Goal: Task Accomplishment & Management: Use online tool/utility

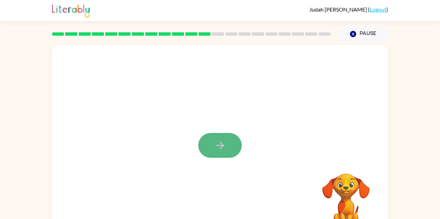
click at [208, 140] on button "button" at bounding box center [219, 145] width 43 height 25
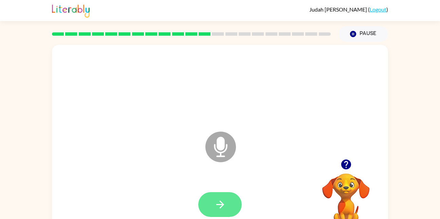
click at [226, 198] on button "button" at bounding box center [219, 204] width 43 height 25
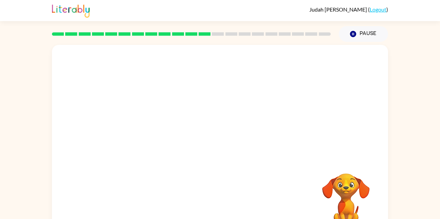
click at [332, 195] on video "Your browser must support playing .mp4 files to use Literably. Please try using…" at bounding box center [346, 197] width 68 height 68
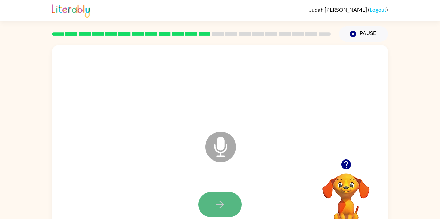
click at [229, 200] on button "button" at bounding box center [219, 204] width 43 height 25
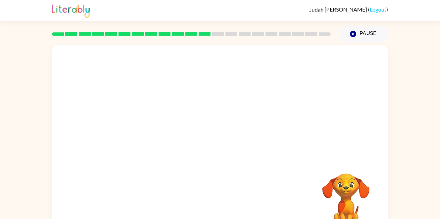
click at [272, 83] on div at bounding box center [220, 102] width 336 height 114
click at [357, 34] on button "Pause Pause" at bounding box center [363, 34] width 49 height 16
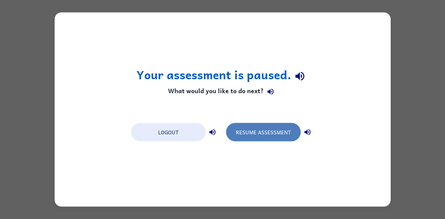
click at [287, 125] on button "Resume Assessment" at bounding box center [263, 132] width 75 height 18
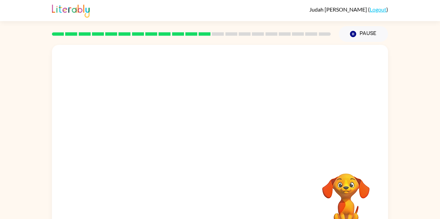
click at [352, 173] on video "Your browser must support playing .mp4 files to use Literably. Please try using…" at bounding box center [346, 197] width 68 height 68
click at [353, 171] on video "Your browser must support playing .mp4 files to use Literably. Please try using…" at bounding box center [346, 197] width 68 height 68
click at [226, 146] on div at bounding box center [219, 145] width 43 height 25
drag, startPoint x: 226, startPoint y: 146, endPoint x: 191, endPoint y: 169, distance: 42.0
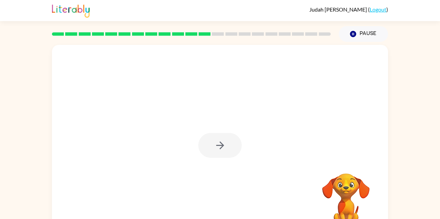
click at [191, 169] on div at bounding box center [220, 142] width 336 height 194
click at [229, 150] on button "button" at bounding box center [219, 145] width 43 height 25
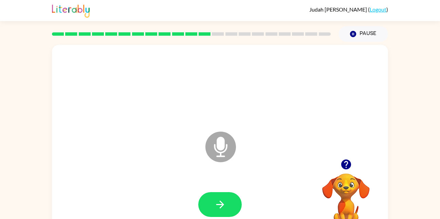
click at [235, 115] on div "Microphone The Microphone is here when it is your turn to talk" at bounding box center [220, 142] width 336 height 194
click at [220, 204] on icon "button" at bounding box center [220, 204] width 8 height 8
click at [228, 208] on button "button" at bounding box center [219, 204] width 43 height 25
click at [223, 206] on icon "button" at bounding box center [220, 204] width 12 height 12
click at [229, 207] on button "button" at bounding box center [219, 204] width 43 height 25
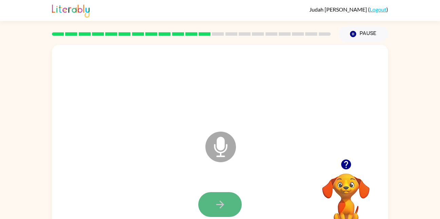
click at [226, 202] on icon "button" at bounding box center [220, 204] width 12 height 12
click at [223, 208] on icon "button" at bounding box center [220, 204] width 12 height 12
click at [230, 208] on button "button" at bounding box center [219, 204] width 43 height 25
click at [212, 205] on button "button" at bounding box center [219, 204] width 43 height 25
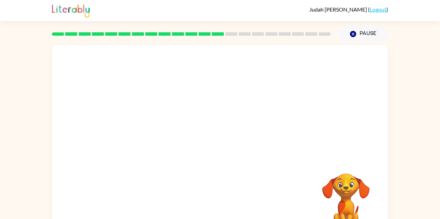
click at [202, 132] on div at bounding box center [204, 129] width 290 height 24
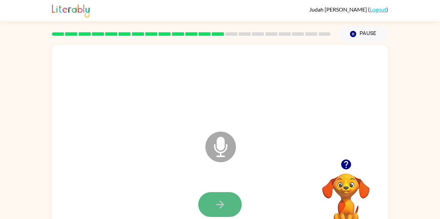
click at [229, 204] on button "button" at bounding box center [219, 204] width 43 height 25
click at [245, 187] on div at bounding box center [220, 205] width 323 height 56
click at [228, 202] on button "button" at bounding box center [219, 204] width 43 height 25
click at [345, 164] on icon "button" at bounding box center [346, 164] width 10 height 10
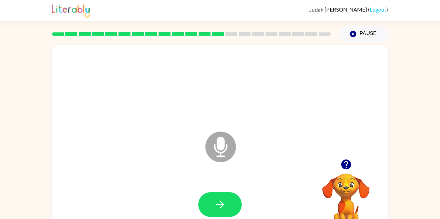
drag, startPoint x: 369, startPoint y: 185, endPoint x: 394, endPoint y: 177, distance: 26.5
click at [220, 202] on icon "button" at bounding box center [220, 204] width 12 height 12
click at [224, 197] on button "button" at bounding box center [219, 204] width 43 height 25
click at [206, 199] on button "button" at bounding box center [219, 204] width 43 height 25
click at [217, 193] on button "button" at bounding box center [219, 204] width 43 height 25
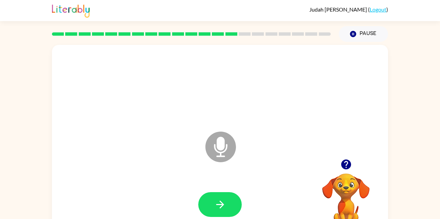
click at [218, 190] on div at bounding box center [220, 205] width 323 height 56
click at [233, 208] on button "button" at bounding box center [219, 204] width 43 height 25
click at [227, 192] on button "button" at bounding box center [219, 204] width 43 height 25
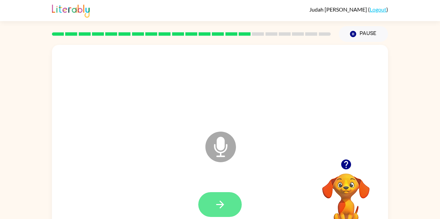
click at [208, 204] on button "button" at bounding box center [219, 204] width 43 height 25
click at [234, 204] on button "button" at bounding box center [219, 204] width 43 height 25
drag, startPoint x: 234, startPoint y: 204, endPoint x: 226, endPoint y: 197, distance: 9.6
click at [226, 197] on button "button" at bounding box center [219, 204] width 43 height 25
click at [242, 172] on icon "Microphone The Microphone is here when it is your turn to talk" at bounding box center [255, 155] width 102 height 51
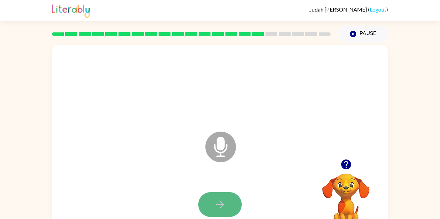
click at [228, 198] on button "button" at bounding box center [219, 204] width 43 height 25
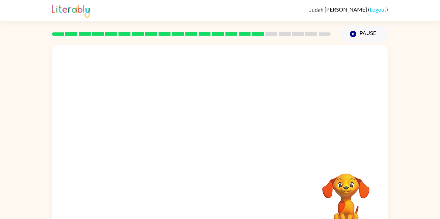
click at [296, 161] on div at bounding box center [220, 142] width 336 height 194
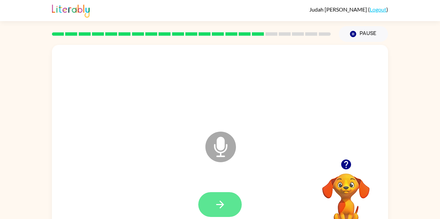
click at [213, 208] on button "button" at bounding box center [219, 204] width 43 height 25
click at [214, 210] on button "button" at bounding box center [219, 204] width 43 height 25
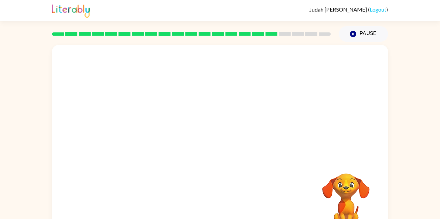
click at [263, 183] on div at bounding box center [220, 205] width 323 height 56
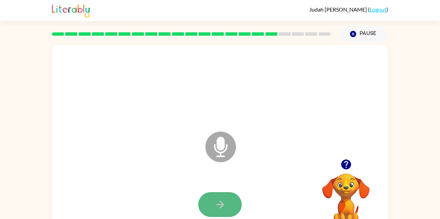
click at [219, 205] on icon "button" at bounding box center [220, 204] width 12 height 12
click at [238, 207] on button "button" at bounding box center [219, 204] width 43 height 25
click at [342, 165] on icon "button" at bounding box center [346, 164] width 10 height 10
click at [232, 201] on button "button" at bounding box center [219, 204] width 43 height 25
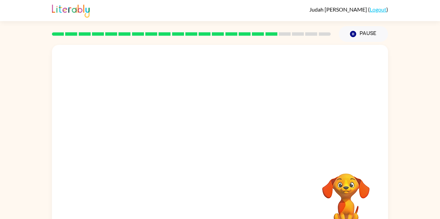
click at [250, 186] on div at bounding box center [220, 205] width 323 height 56
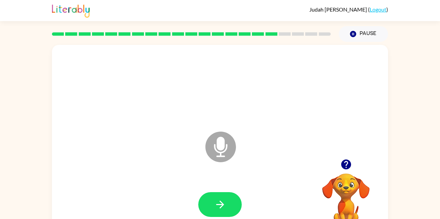
drag, startPoint x: 0, startPoint y: 0, endPoint x: 174, endPoint y: 110, distance: 206.3
click at [174, 110] on div at bounding box center [220, 86] width 323 height 56
click at [215, 203] on icon "button" at bounding box center [220, 204] width 12 height 12
drag, startPoint x: 253, startPoint y: 142, endPoint x: 242, endPoint y: 206, distance: 64.7
click at [239, 179] on icon "Microphone The Microphone is here when it is your turn to talk" at bounding box center [255, 155] width 102 height 51
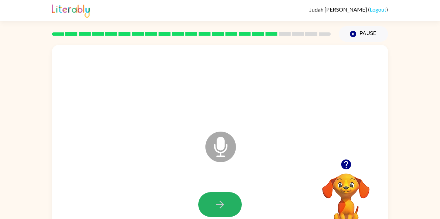
drag, startPoint x: 230, startPoint y: 214, endPoint x: 228, endPoint y: 208, distance: 6.1
click at [228, 208] on button "button" at bounding box center [219, 204] width 43 height 25
click at [221, 194] on button "button" at bounding box center [219, 204] width 43 height 25
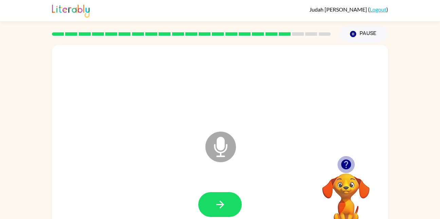
click at [344, 162] on icon "button" at bounding box center [346, 164] width 10 height 10
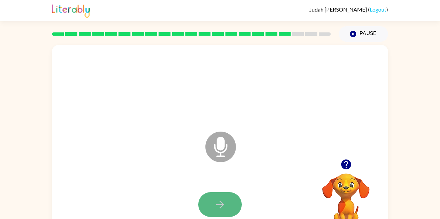
click at [229, 207] on button "button" at bounding box center [219, 204] width 43 height 25
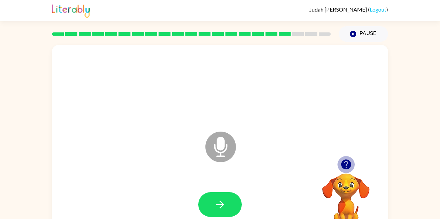
click at [346, 162] on icon "button" at bounding box center [346, 164] width 10 height 10
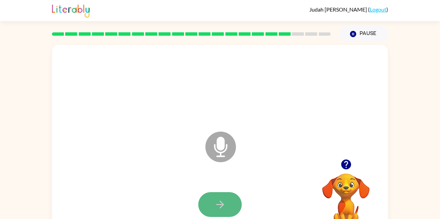
click at [227, 196] on button "button" at bounding box center [219, 204] width 43 height 25
click at [215, 197] on button "button" at bounding box center [219, 204] width 43 height 25
click at [221, 201] on icon "button" at bounding box center [220, 204] width 12 height 12
click at [222, 197] on button "button" at bounding box center [219, 204] width 43 height 25
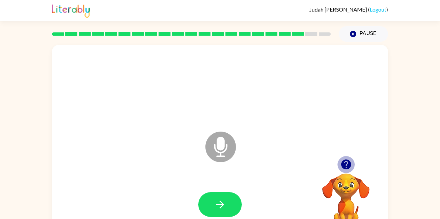
click at [346, 166] on icon "button" at bounding box center [346, 164] width 12 height 12
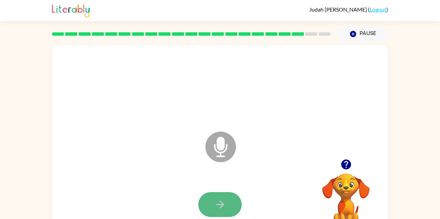
click at [211, 199] on button "button" at bounding box center [219, 204] width 43 height 25
click at [229, 201] on button "button" at bounding box center [219, 204] width 43 height 25
click at [226, 205] on button "button" at bounding box center [219, 204] width 43 height 25
drag, startPoint x: 217, startPoint y: 89, endPoint x: 211, endPoint y: 132, distance: 43.5
click at [211, 132] on div "Microphone The Microphone is here when it is your turn to talk" at bounding box center [220, 142] width 336 height 194
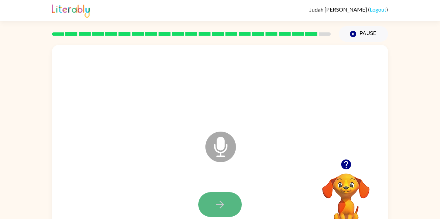
click at [213, 202] on button "button" at bounding box center [219, 204] width 43 height 25
click at [217, 190] on div at bounding box center [220, 205] width 323 height 56
click at [225, 194] on button "button" at bounding box center [219, 204] width 43 height 25
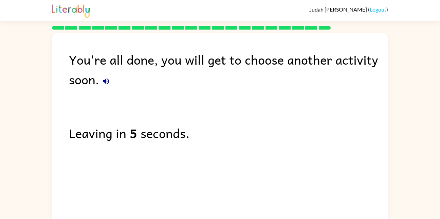
click at [225, 194] on div "You're all done, you will get to choose another activity soon. Leaving in 5 sec…" at bounding box center [220, 128] width 336 height 190
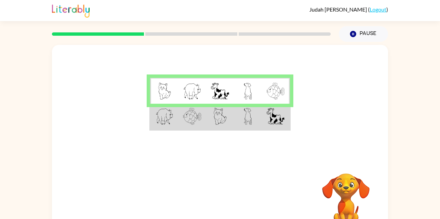
click at [273, 122] on img at bounding box center [275, 116] width 18 height 17
click at [269, 116] on img at bounding box center [275, 116] width 18 height 17
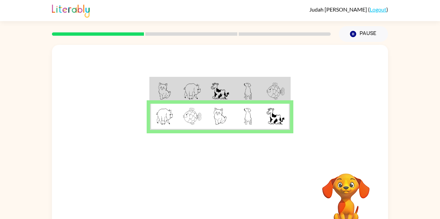
click at [256, 123] on td at bounding box center [248, 117] width 28 height 26
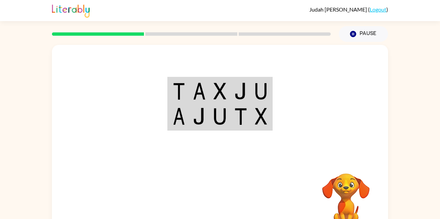
click at [423, 72] on div "Your browser must support playing .mp4 files to use Literably. Please try using…" at bounding box center [220, 140] width 440 height 197
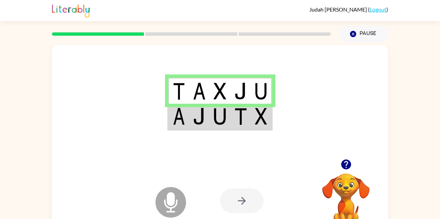
click at [176, 126] on td at bounding box center [178, 117] width 21 height 26
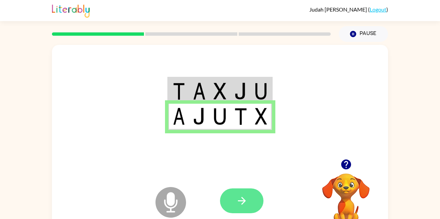
click at [253, 200] on button "button" at bounding box center [241, 200] width 43 height 25
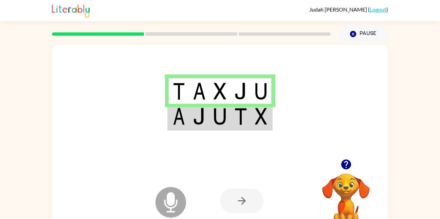
click at [152, 120] on div at bounding box center [220, 102] width 336 height 114
click at [242, 204] on div at bounding box center [241, 200] width 43 height 25
click at [255, 117] on img at bounding box center [261, 116] width 12 height 17
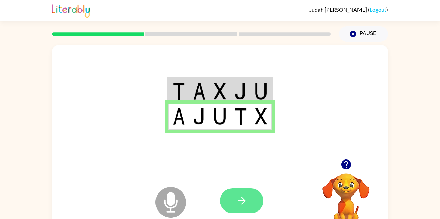
click at [248, 210] on button "button" at bounding box center [241, 200] width 43 height 25
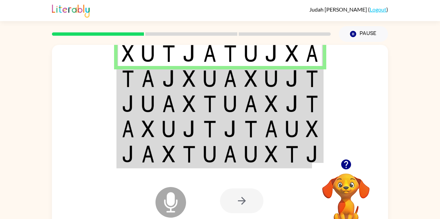
click at [198, 88] on td at bounding box center [189, 78] width 21 height 25
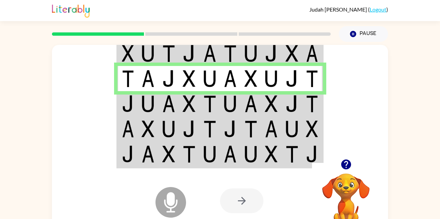
click at [151, 80] on img at bounding box center [148, 78] width 13 height 17
click at [162, 104] on td at bounding box center [169, 103] width 21 height 25
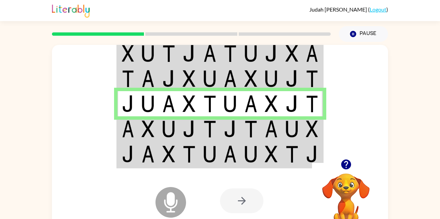
click at [147, 134] on img at bounding box center [148, 128] width 13 height 17
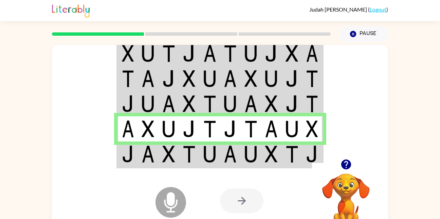
click at [160, 159] on td at bounding box center [169, 154] width 21 height 26
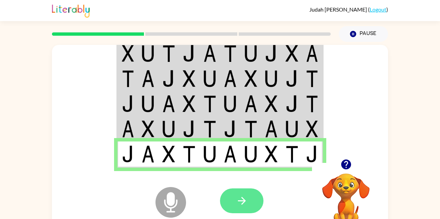
click at [252, 204] on button "button" at bounding box center [241, 200] width 43 height 25
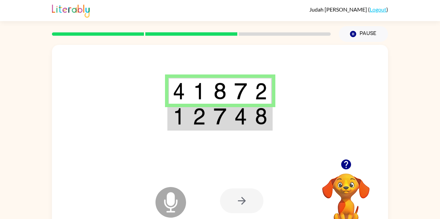
click at [190, 124] on td at bounding box center [199, 117] width 21 height 26
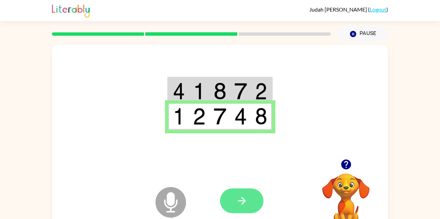
click at [247, 202] on icon "button" at bounding box center [242, 201] width 12 height 12
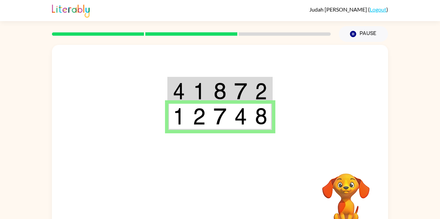
click at [198, 88] on img at bounding box center [199, 90] width 13 height 17
drag, startPoint x: 247, startPoint y: 202, endPoint x: 198, endPoint y: 88, distance: 123.7
click at [198, 88] on img at bounding box center [199, 90] width 13 height 17
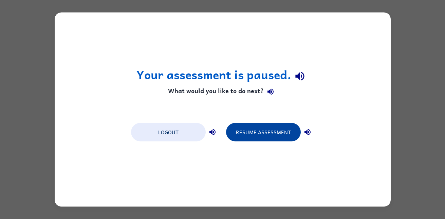
click at [248, 124] on button "Resume Assessment" at bounding box center [263, 132] width 75 height 18
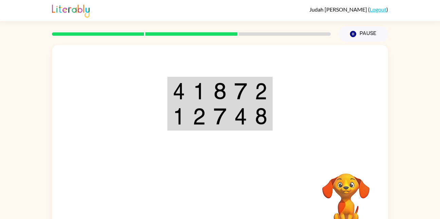
click at [198, 88] on img at bounding box center [199, 90] width 13 height 17
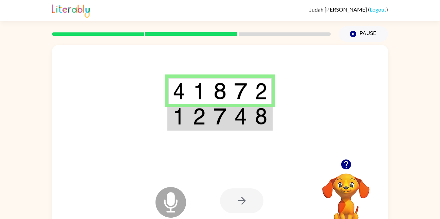
click at [222, 120] on img at bounding box center [220, 116] width 13 height 17
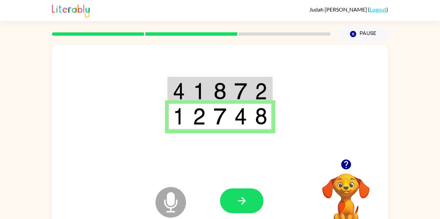
click at [198, 88] on img at bounding box center [199, 90] width 13 height 17
click at [251, 200] on button "button" at bounding box center [241, 200] width 43 height 25
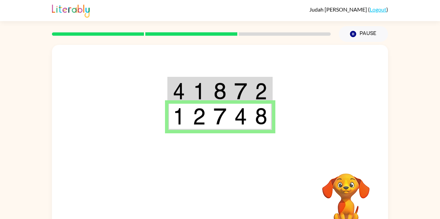
scroll to position [20, 0]
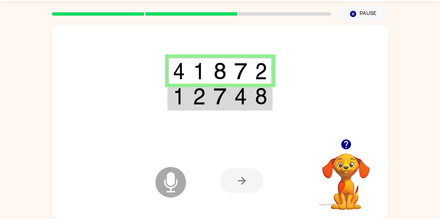
click at [198, 88] on img at bounding box center [199, 96] width 13 height 17
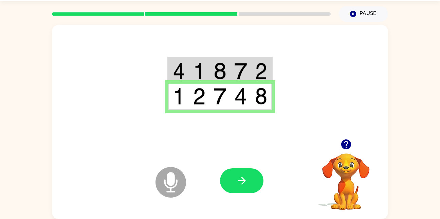
click at [198, 88] on img at bounding box center [199, 96] width 13 height 17
click at [259, 173] on button "button" at bounding box center [241, 180] width 43 height 25
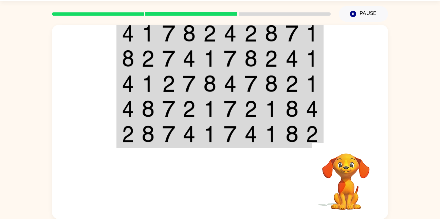
click at [198, 88] on td at bounding box center [189, 83] width 21 height 25
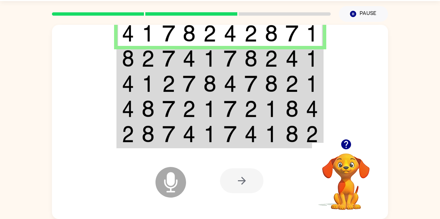
click at [226, 55] on img at bounding box center [230, 58] width 13 height 17
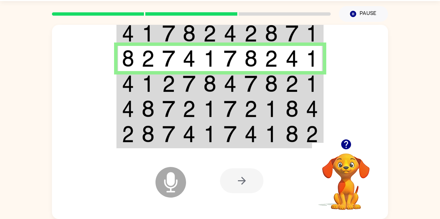
click at [198, 88] on td at bounding box center [189, 83] width 21 height 25
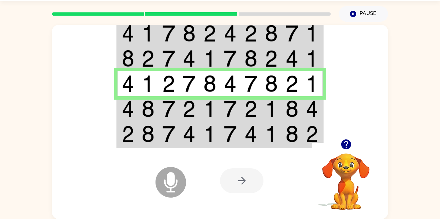
click at [170, 56] on img at bounding box center [168, 58] width 13 height 17
click at [179, 59] on td at bounding box center [189, 58] width 21 height 25
drag, startPoint x: 122, startPoint y: 54, endPoint x: 154, endPoint y: 54, distance: 32.3
click at [154, 54] on tr at bounding box center [219, 58] width 205 height 25
drag, startPoint x: 154, startPoint y: 54, endPoint x: 145, endPoint y: 58, distance: 9.7
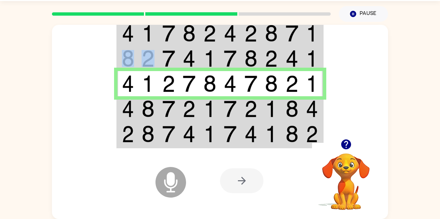
click at [145, 58] on img at bounding box center [148, 58] width 13 height 17
click at [129, 110] on img at bounding box center [128, 108] width 12 height 17
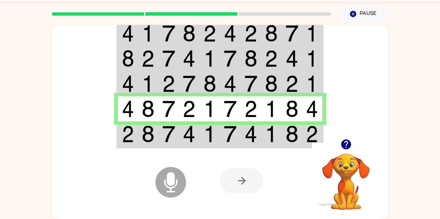
click at [157, 137] on td at bounding box center [148, 134] width 21 height 26
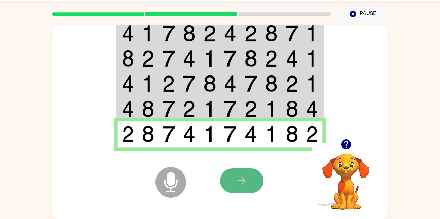
click at [247, 175] on icon "button" at bounding box center [242, 180] width 12 height 12
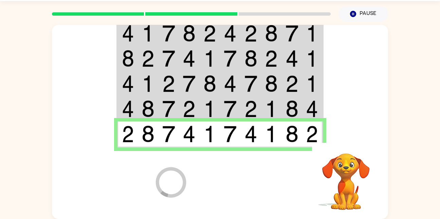
scroll to position [8, 0]
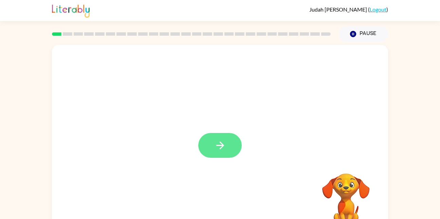
click at [199, 150] on button "button" at bounding box center [219, 145] width 43 height 25
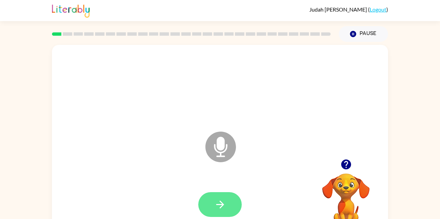
click at [223, 207] on icon "button" at bounding box center [220, 204] width 12 height 12
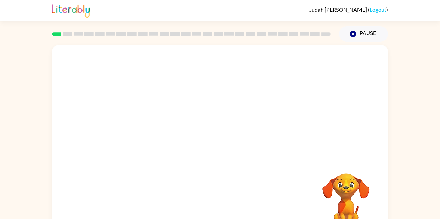
click at [244, 44] on div at bounding box center [191, 34] width 287 height 24
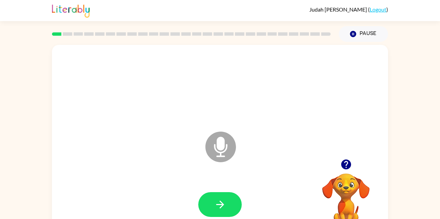
click at [244, 44] on div at bounding box center [191, 34] width 287 height 24
click at [227, 212] on button "button" at bounding box center [219, 204] width 43 height 25
click at [244, 44] on div at bounding box center [191, 34] width 287 height 24
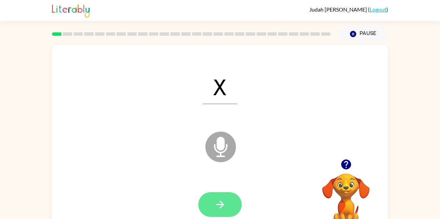
click at [233, 205] on button "button" at bounding box center [219, 204] width 43 height 25
click at [225, 205] on icon "button" at bounding box center [220, 204] width 12 height 12
click at [227, 207] on button "button" at bounding box center [219, 204] width 43 height 25
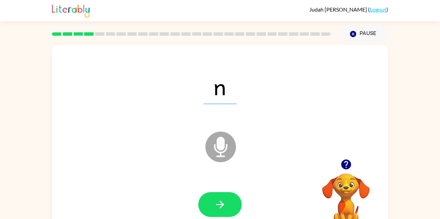
click at [244, 44] on div at bounding box center [191, 34] width 287 height 24
click at [232, 200] on button "button" at bounding box center [219, 204] width 43 height 25
click at [244, 44] on div at bounding box center [191, 34] width 287 height 24
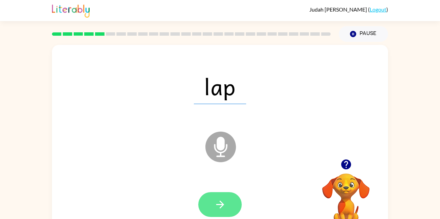
click at [227, 207] on button "button" at bounding box center [219, 204] width 43 height 25
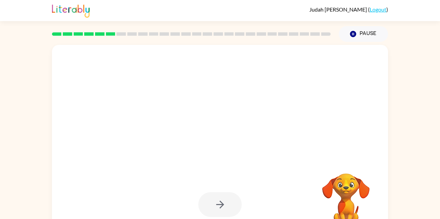
click at [244, 44] on div at bounding box center [191, 34] width 287 height 24
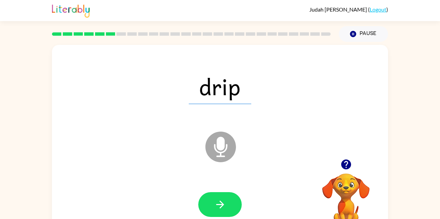
click at [244, 44] on div at bounding box center [191, 34] width 287 height 24
click at [214, 211] on button "button" at bounding box center [219, 204] width 43 height 25
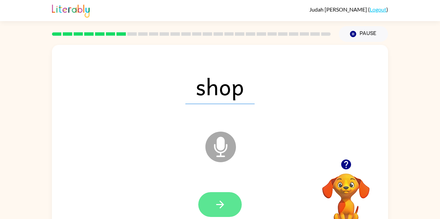
click at [219, 210] on icon "button" at bounding box center [220, 204] width 12 height 12
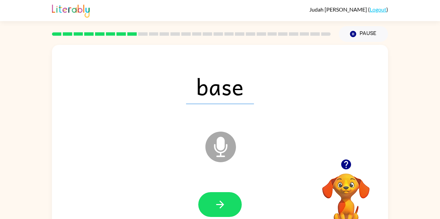
click at [244, 44] on div at bounding box center [191, 34] width 287 height 24
click at [223, 192] on button "button" at bounding box center [219, 204] width 43 height 25
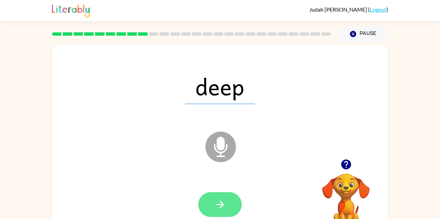
click at [219, 213] on button "button" at bounding box center [219, 204] width 43 height 25
click at [214, 209] on icon "button" at bounding box center [220, 204] width 12 height 12
click at [224, 214] on button "button" at bounding box center [219, 204] width 43 height 25
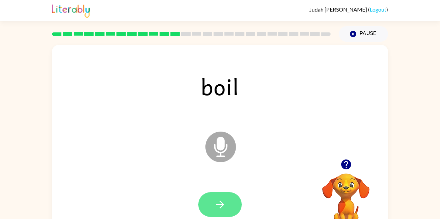
click at [212, 214] on button "button" at bounding box center [219, 204] width 43 height 25
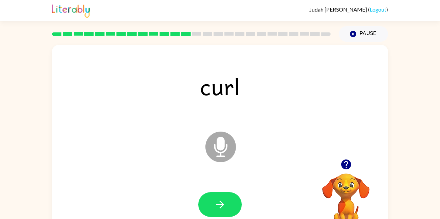
click at [204, 94] on span "curl" at bounding box center [220, 86] width 61 height 35
click at [212, 209] on button "button" at bounding box center [219, 204] width 43 height 25
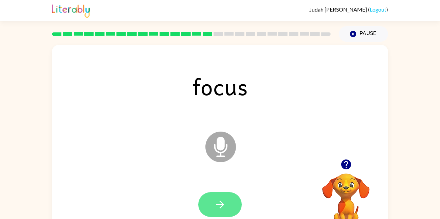
click at [229, 194] on button "button" at bounding box center [219, 204] width 43 height 25
click at [221, 208] on icon "button" at bounding box center [220, 204] width 12 height 12
click at [228, 204] on button "button" at bounding box center [219, 204] width 43 height 25
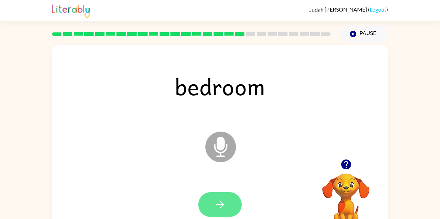
click at [233, 202] on button "button" at bounding box center [219, 204] width 43 height 25
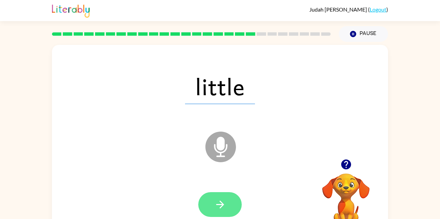
click at [225, 214] on button "button" at bounding box center [219, 204] width 43 height 25
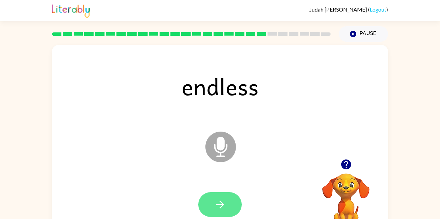
click at [226, 204] on button "button" at bounding box center [219, 204] width 43 height 25
click at [231, 209] on button "button" at bounding box center [219, 204] width 43 height 25
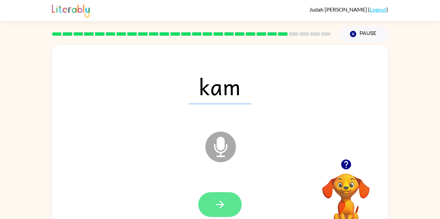
click at [220, 211] on button "button" at bounding box center [219, 204] width 43 height 25
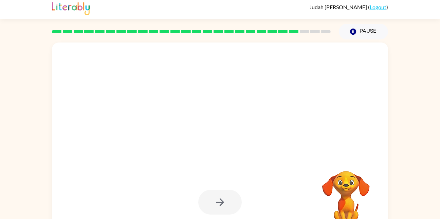
scroll to position [6, 0]
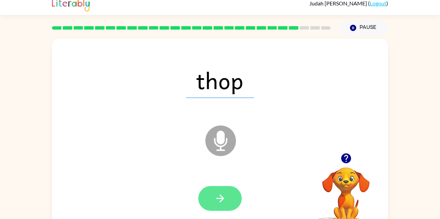
click at [221, 206] on button "button" at bounding box center [219, 198] width 43 height 25
click at [224, 196] on icon "button" at bounding box center [220, 198] width 12 height 12
click at [222, 202] on icon "button" at bounding box center [220, 198] width 12 height 12
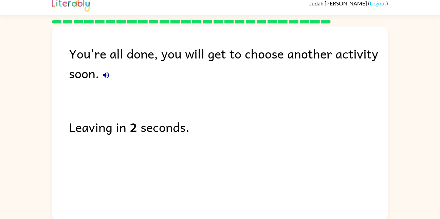
click at [87, 76] on div "You're all done, you will get to choose another activity soon." at bounding box center [228, 62] width 319 height 39
click at [106, 71] on icon "button" at bounding box center [106, 75] width 8 height 8
